Goal: Transaction & Acquisition: Purchase product/service

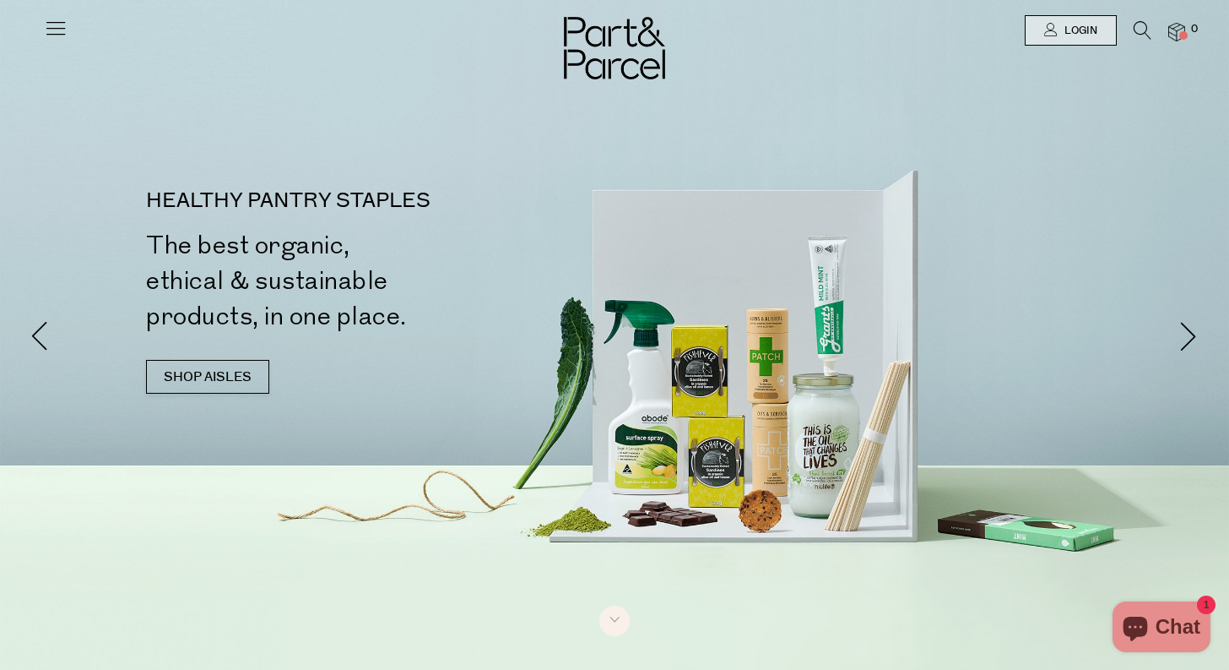
click at [52, 28] on icon at bounding box center [56, 28] width 24 height 24
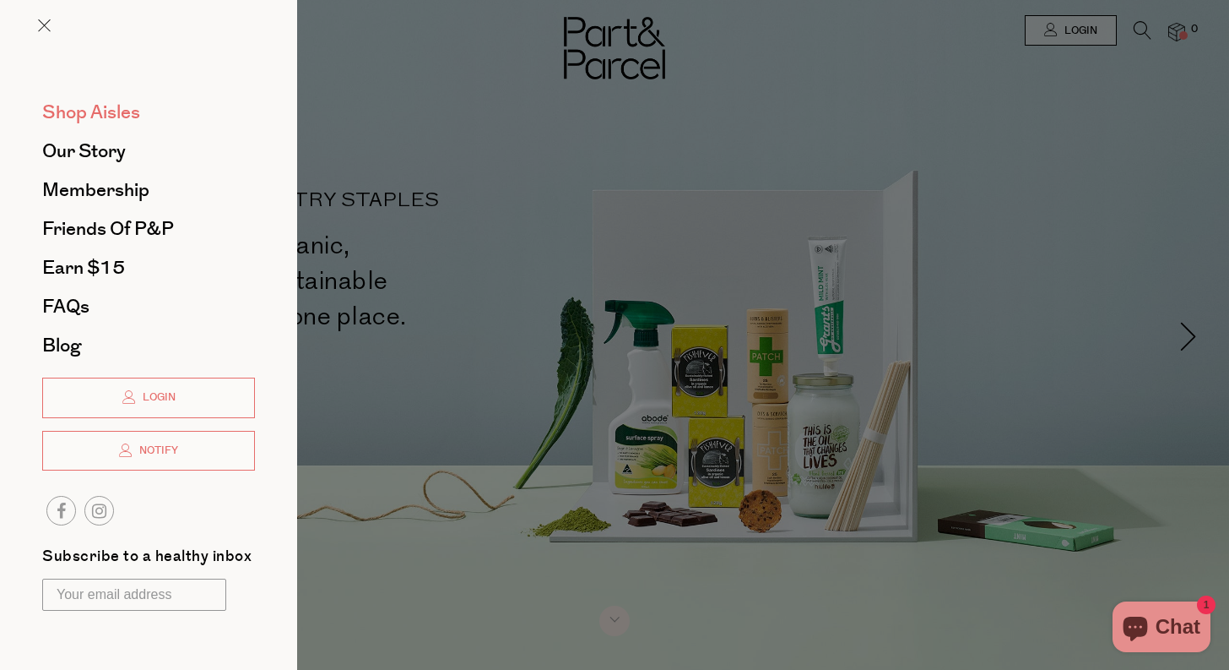
click at [99, 111] on span "Shop Aisles" at bounding box center [91, 112] width 98 height 27
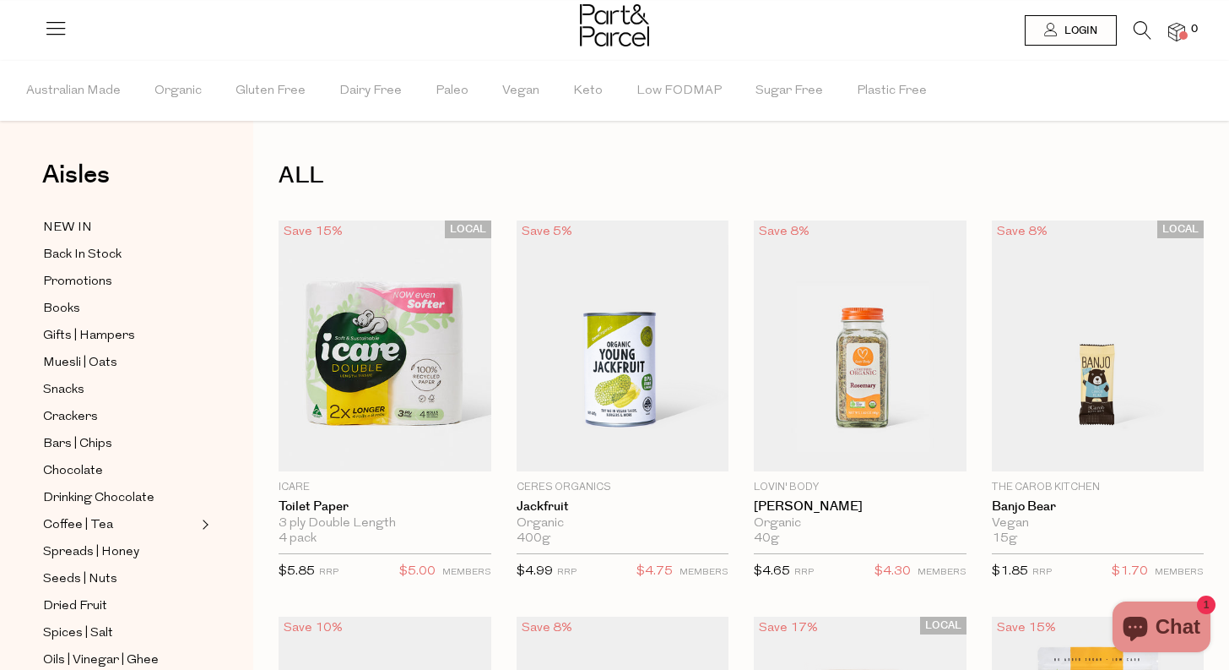
click at [1144, 25] on icon at bounding box center [1143, 30] width 18 height 19
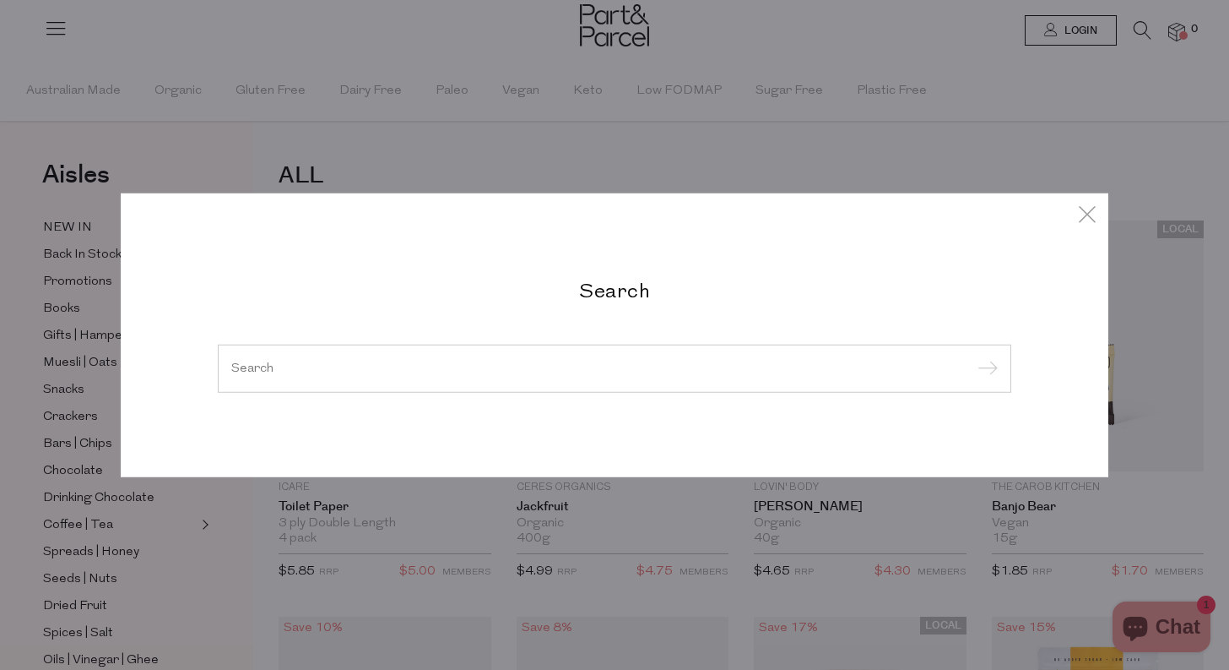
click at [829, 352] on div at bounding box center [615, 368] width 794 height 49
click at [811, 386] on div at bounding box center [615, 368] width 794 height 49
click at [611, 345] on div at bounding box center [615, 368] width 794 height 49
click at [369, 374] on input "search" at bounding box center [614, 367] width 767 height 13
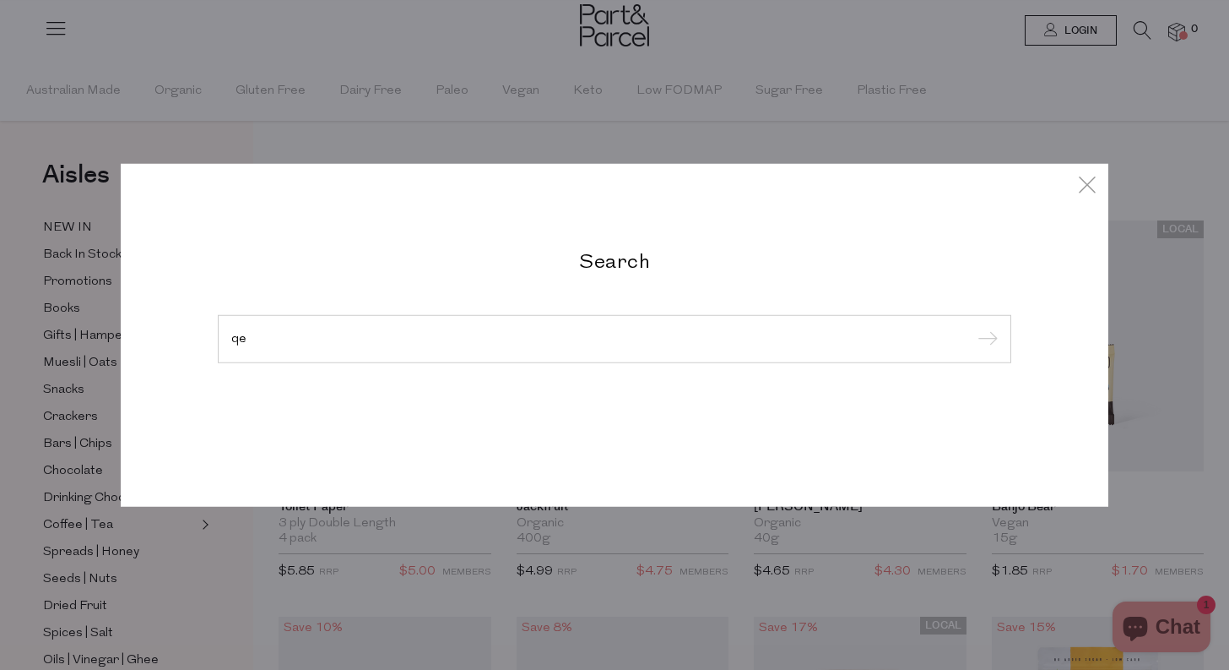
type input "q"
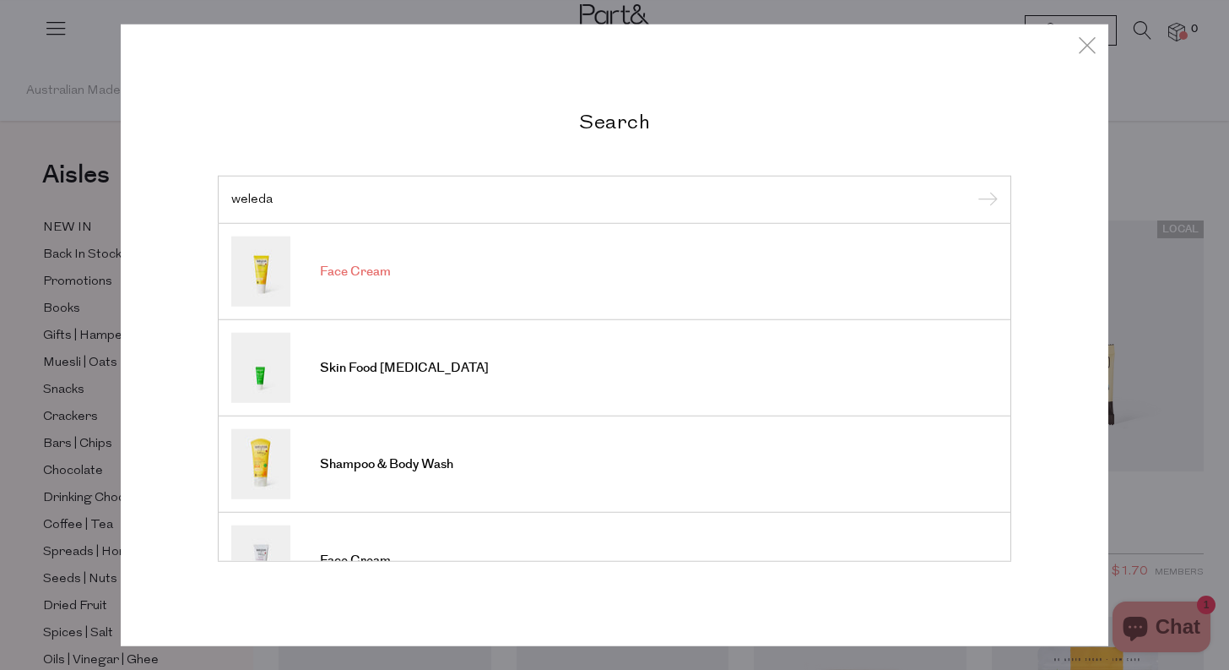
type input "weleda"
click at [973, 187] on input "submit" at bounding box center [985, 199] width 25 height 25
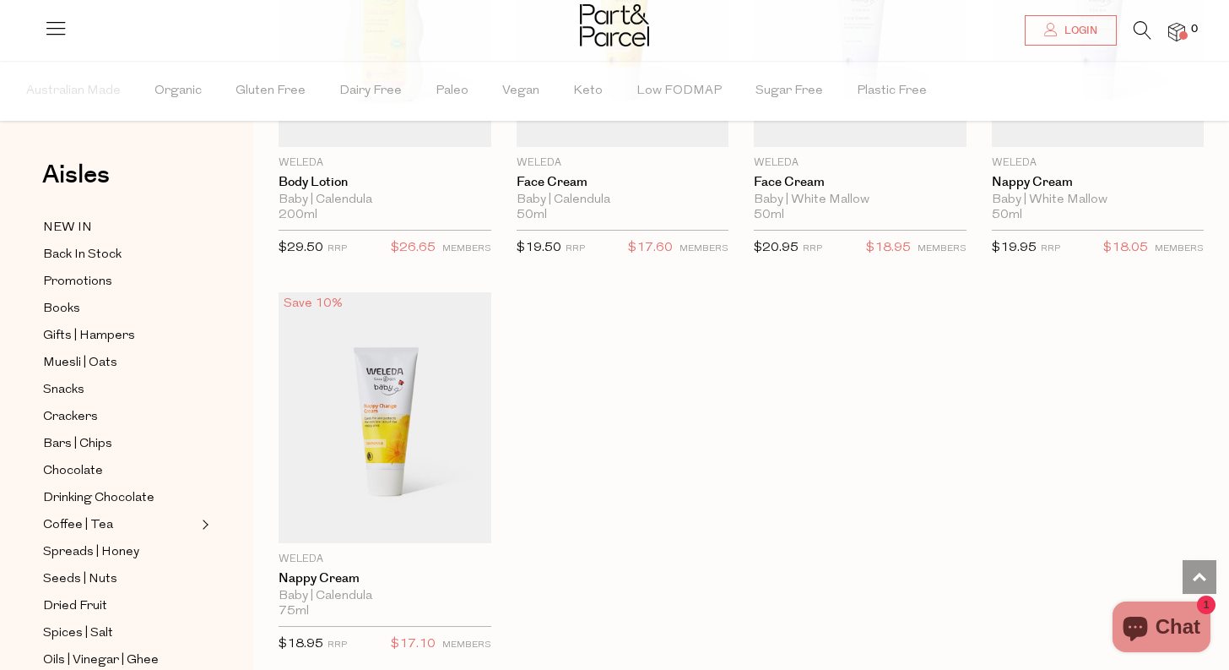
scroll to position [1071, 0]
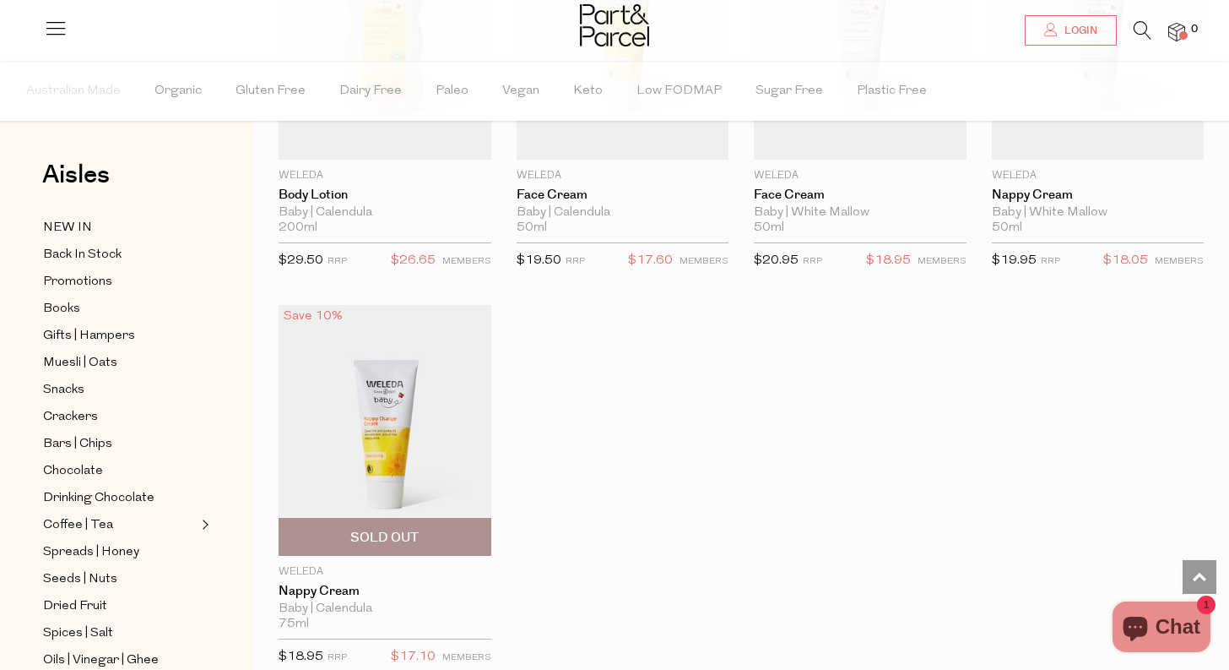
click at [342, 439] on img at bounding box center [385, 430] width 213 height 251
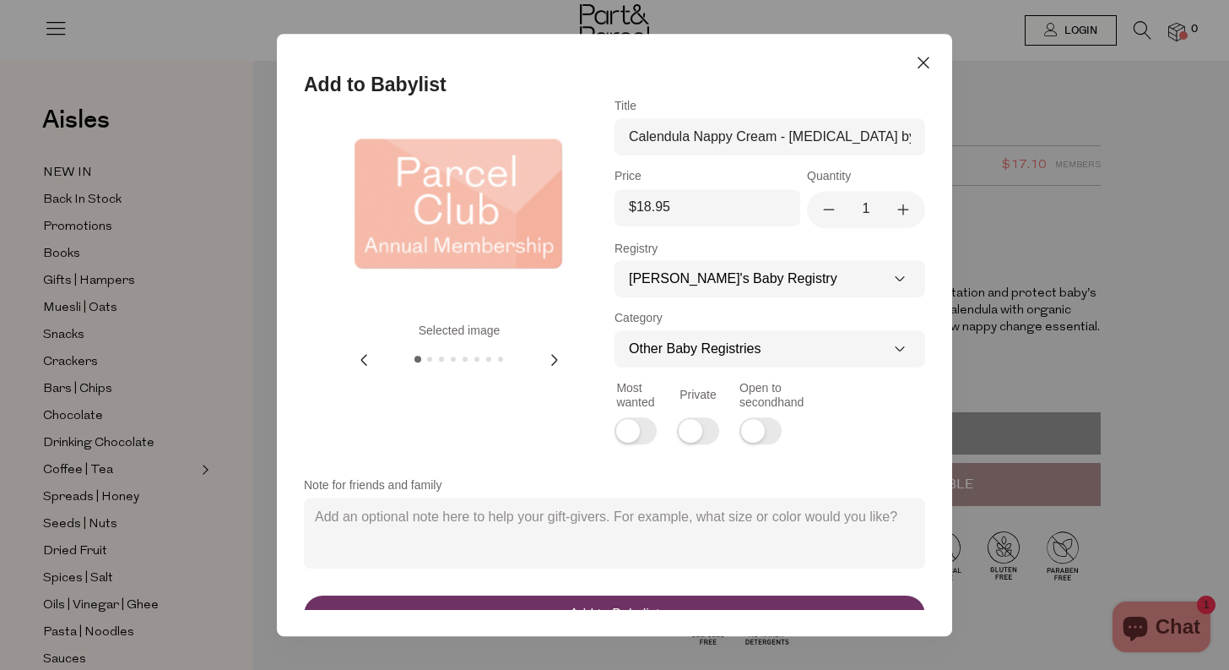
click at [430, 361] on div at bounding box center [459, 361] width 171 height 12
click at [431, 359] on button at bounding box center [429, 358] width 5 height 5
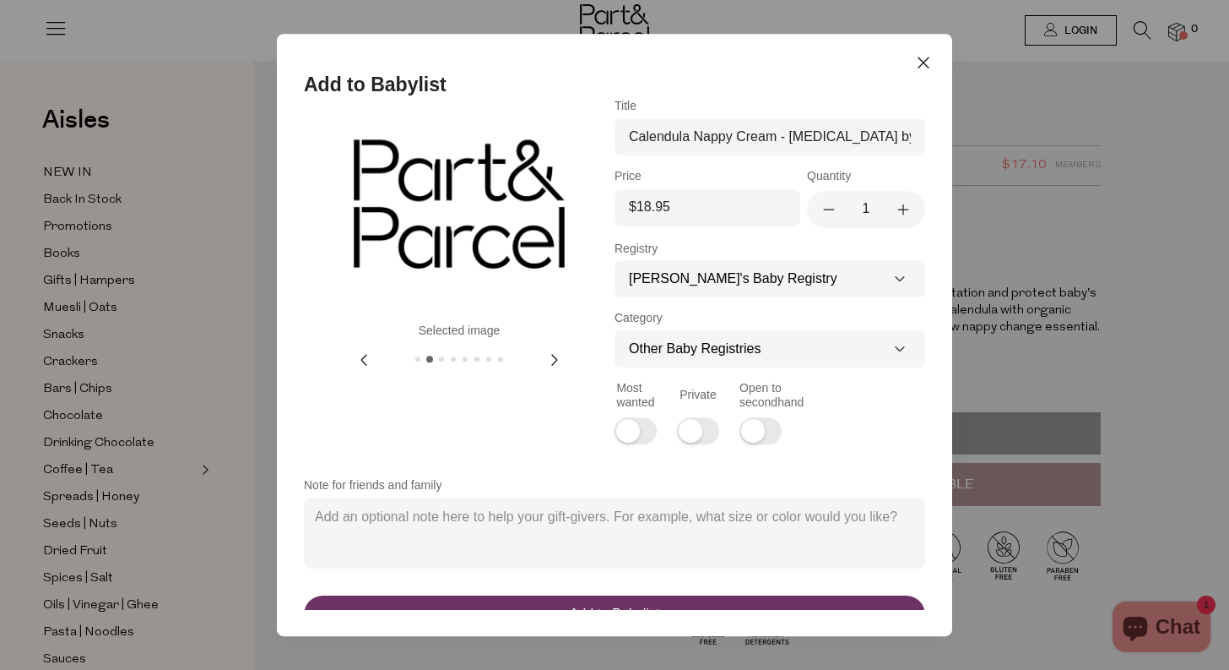
click at [440, 358] on button at bounding box center [441, 358] width 5 height 5
click at [489, 359] on button at bounding box center [488, 358] width 5 height 5
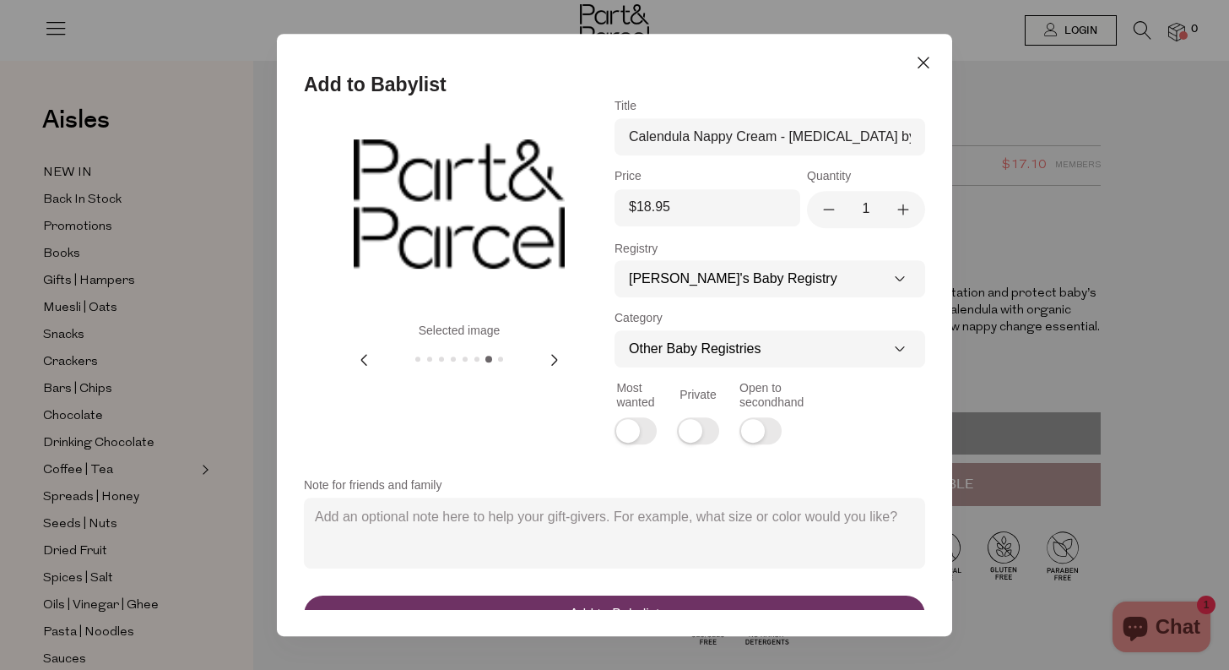
click at [500, 361] on button at bounding box center [500, 358] width 5 height 5
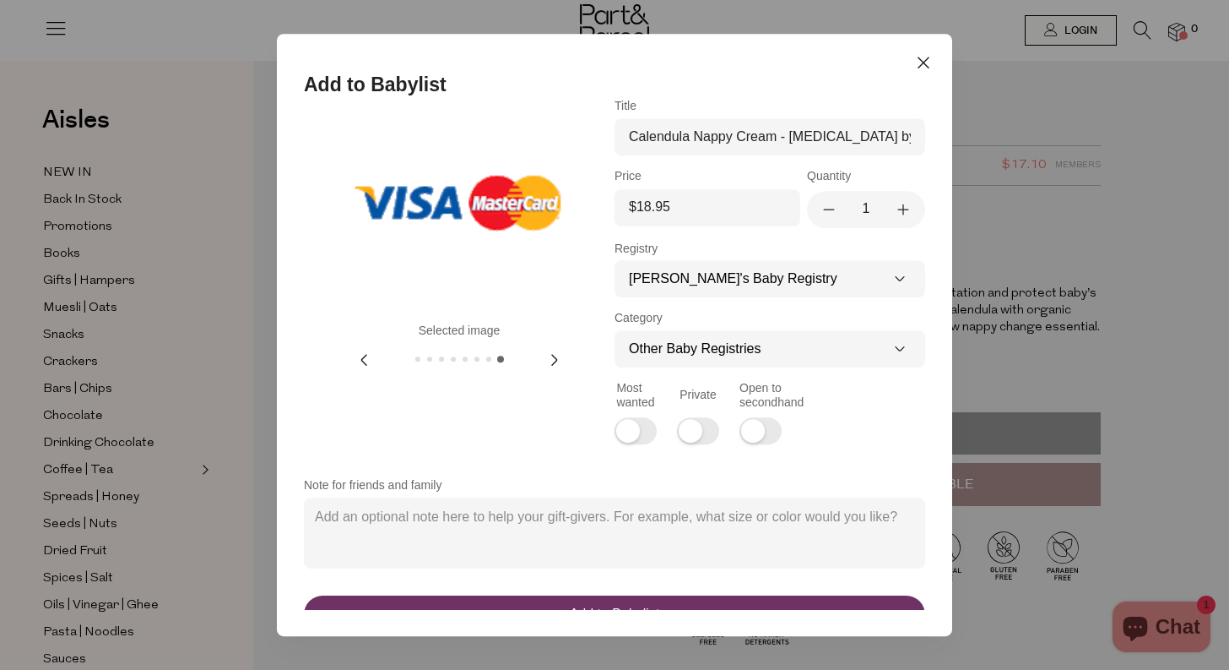
click at [480, 359] on div at bounding box center [459, 361] width 171 height 12
click at [479, 359] on button at bounding box center [477, 358] width 5 height 5
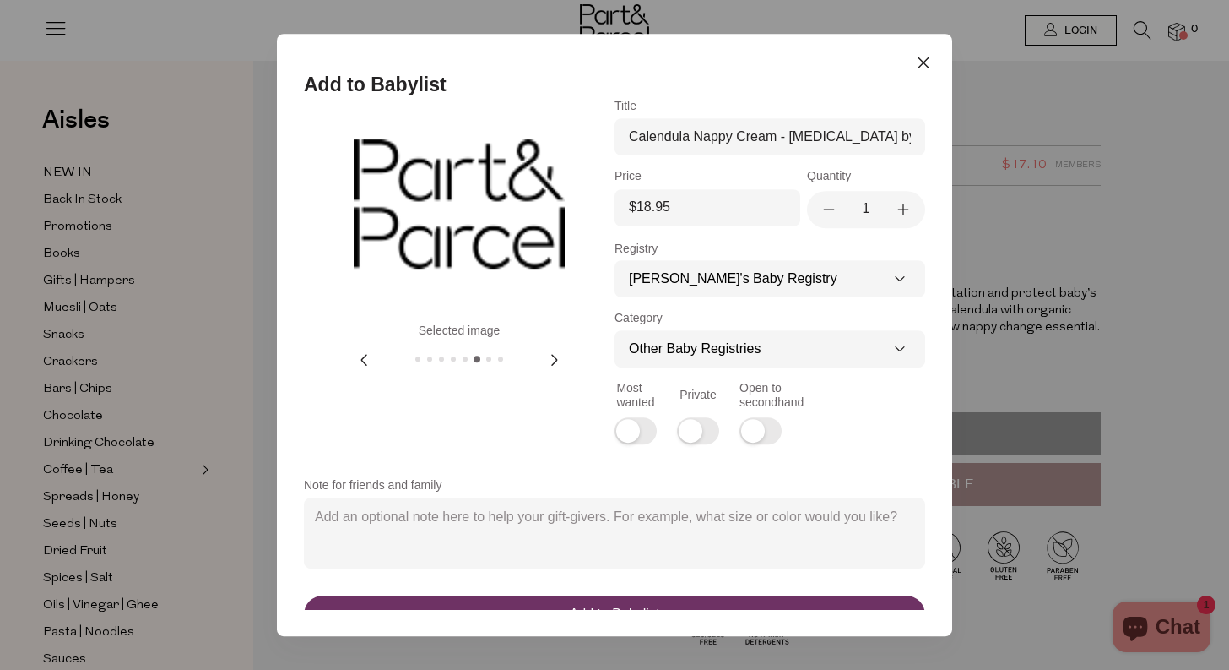
click at [466, 360] on button at bounding box center [465, 358] width 5 height 5
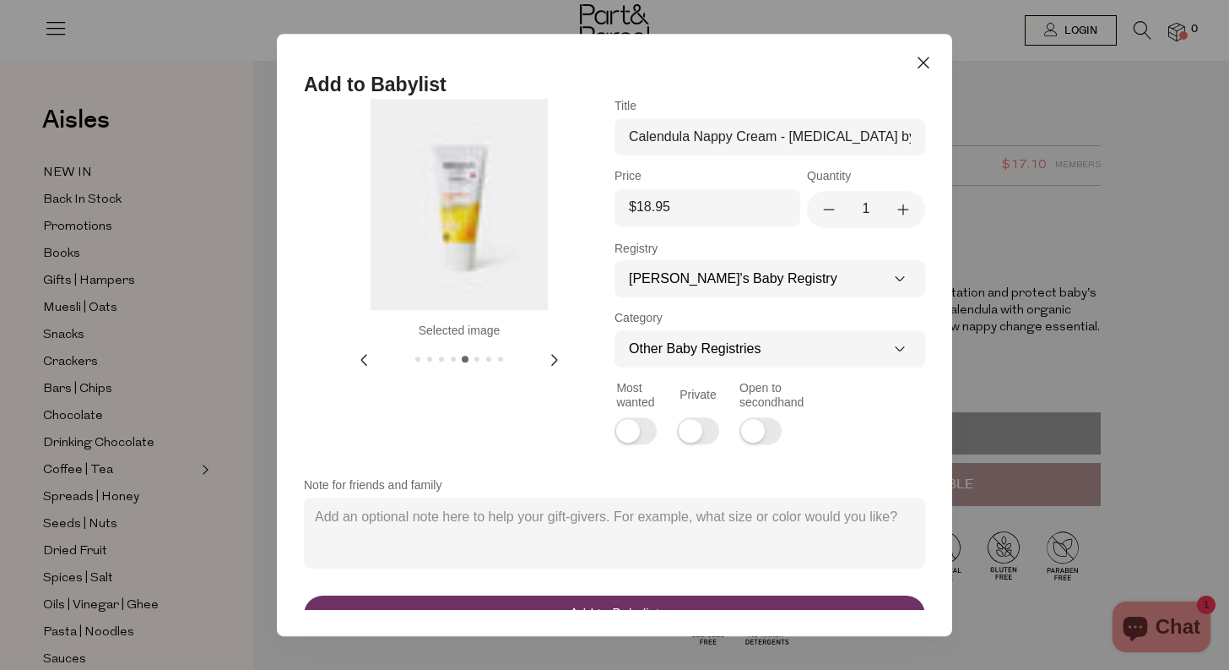
click at [459, 361] on div at bounding box center [459, 361] width 171 height 12
click at [453, 359] on button at bounding box center [453, 358] width 5 height 5
click at [692, 355] on select "Other Baby Registries A Little Something Extra✨ Feeding Sleeping Diapering Baby…" at bounding box center [770, 348] width 311 height 37
select select "-6"
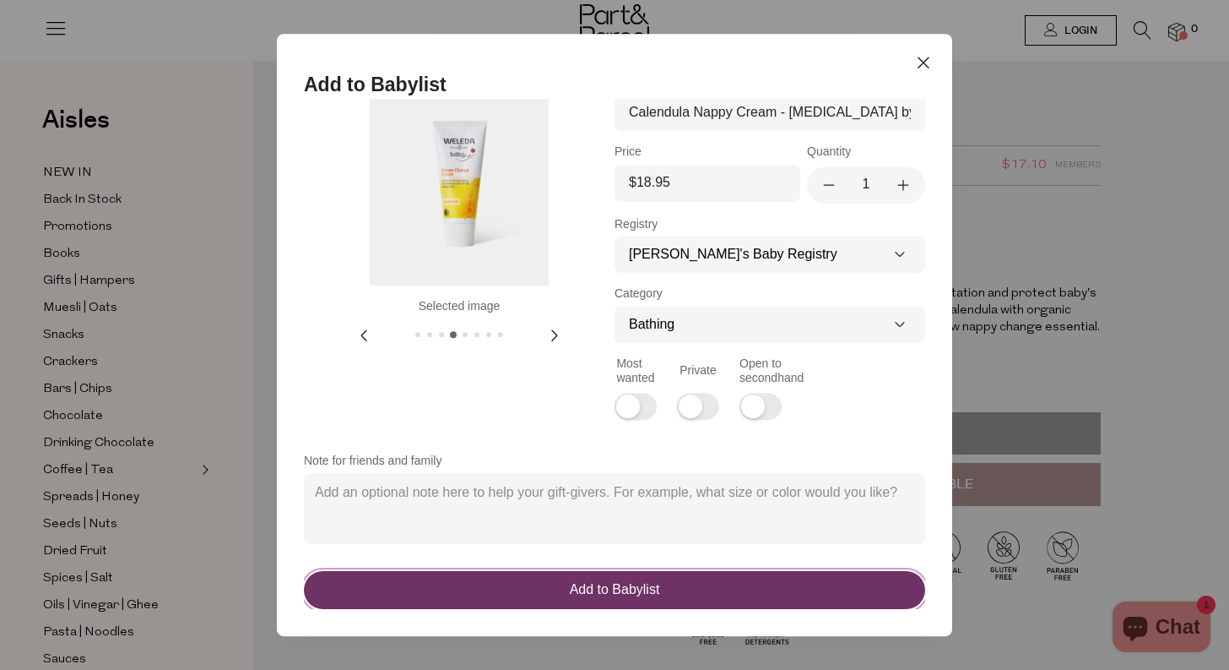
click at [666, 590] on div "Add to Babylist" at bounding box center [615, 590] width 588 height 18
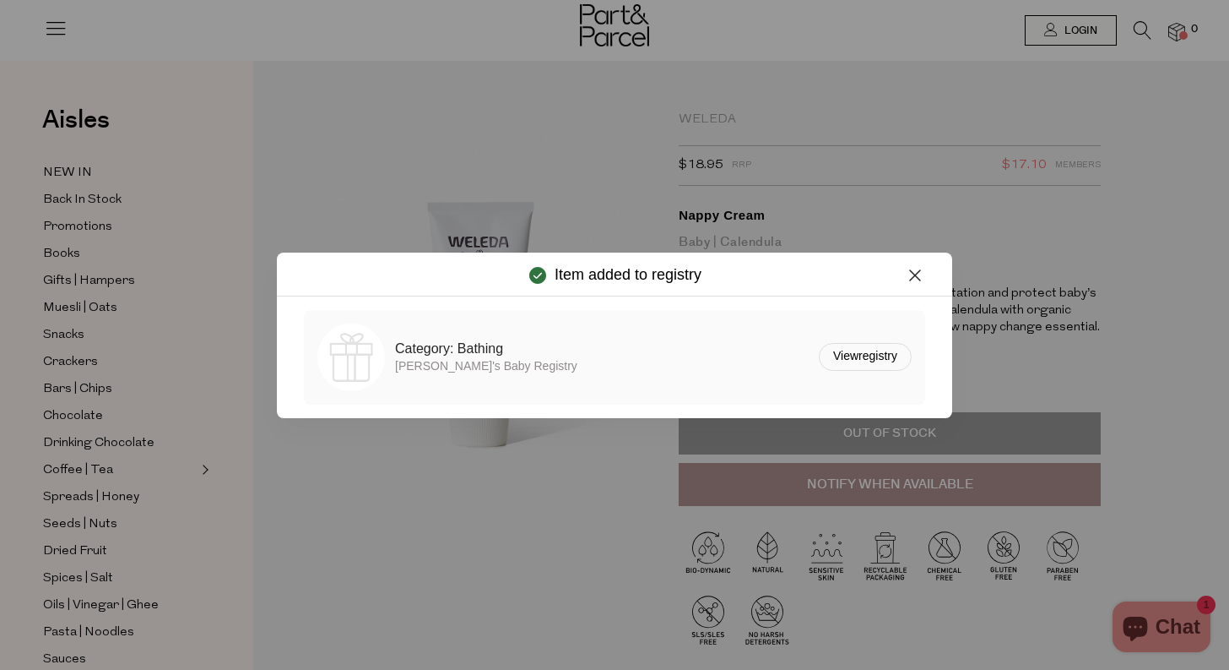
scroll to position [0, 0]
click at [909, 274] on icon "Close Icon" at bounding box center [915, 275] width 20 height 20
